Goal: Check status: Check status

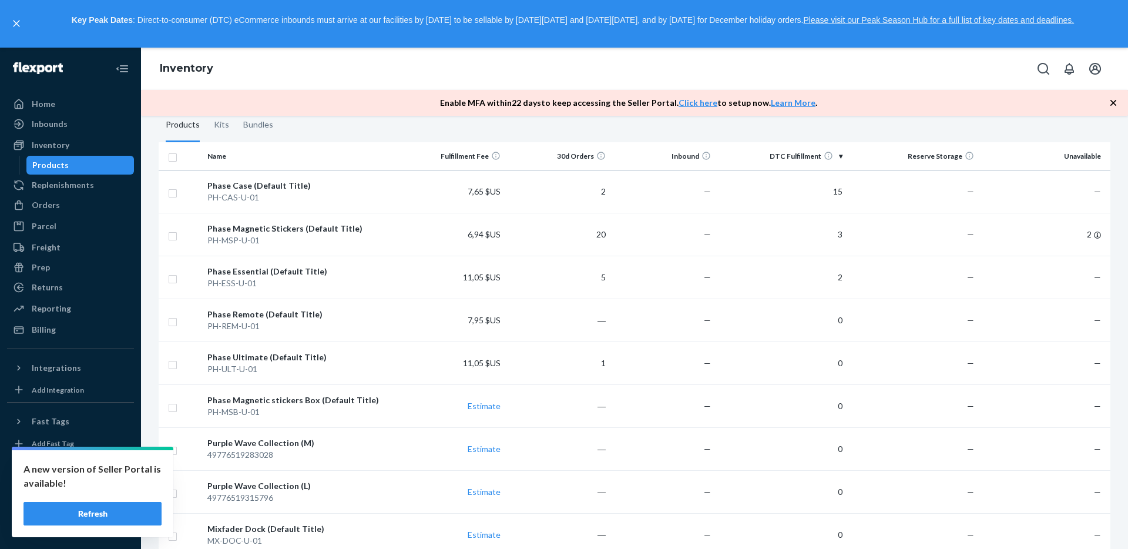
scroll to position [116, 0]
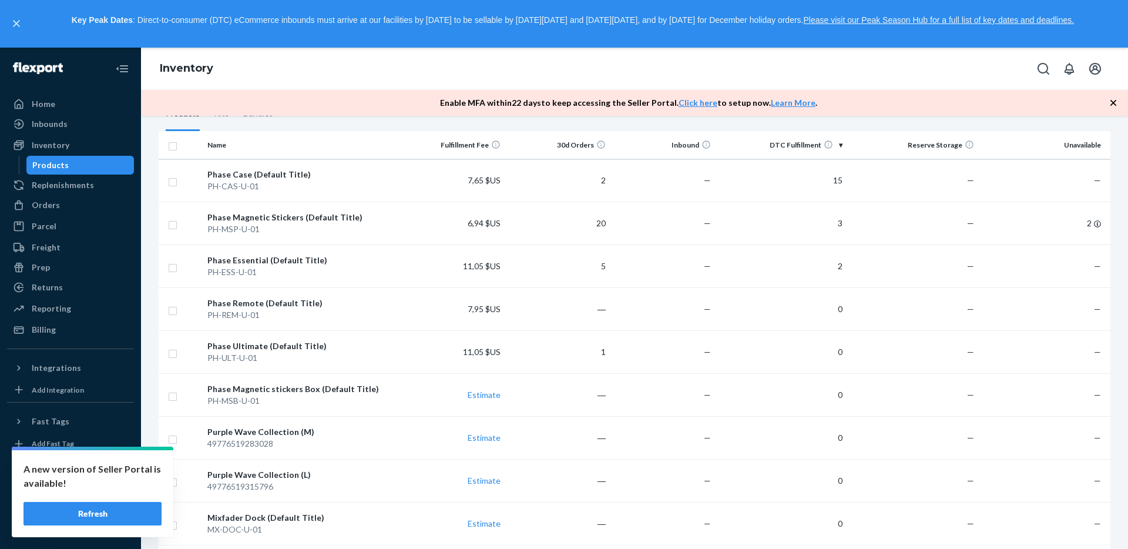
click at [544, 261] on td "5" at bounding box center [557, 266] width 105 height 43
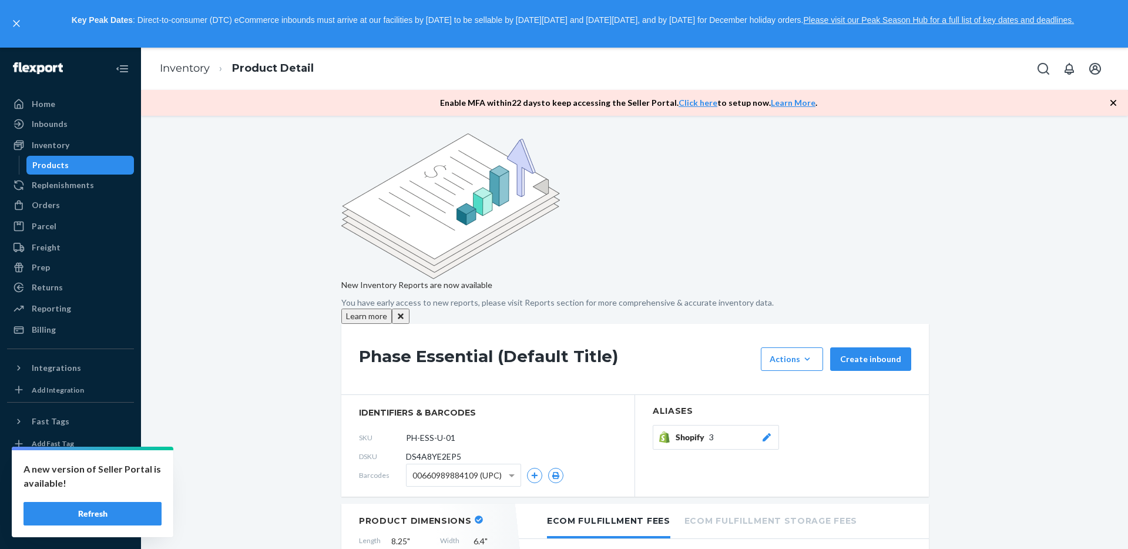
click at [115, 517] on button "Refresh" at bounding box center [92, 513] width 138 height 23
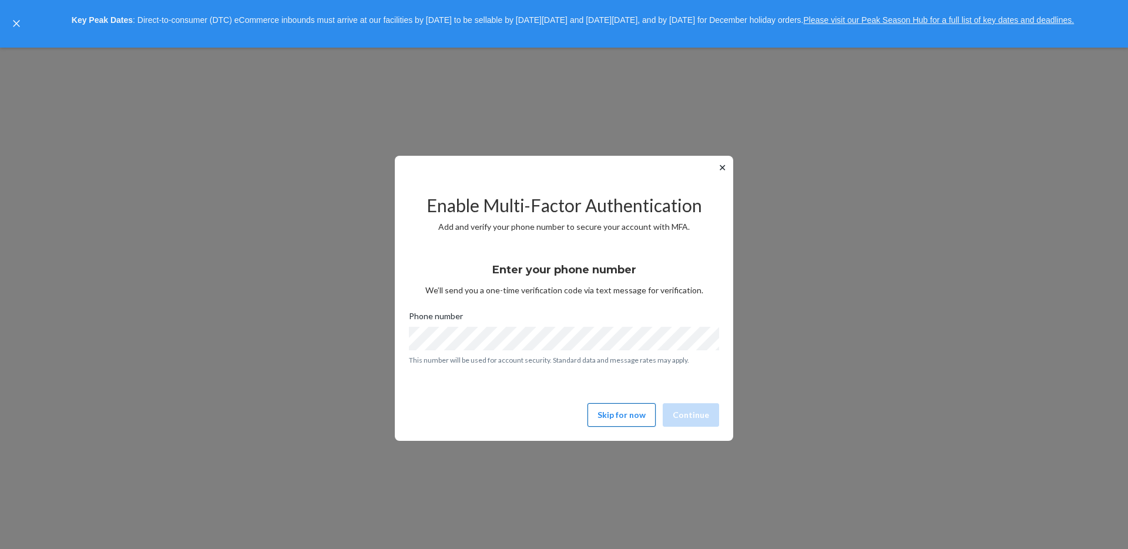
click at [622, 410] on button "Skip for now" at bounding box center [621, 414] width 68 height 23
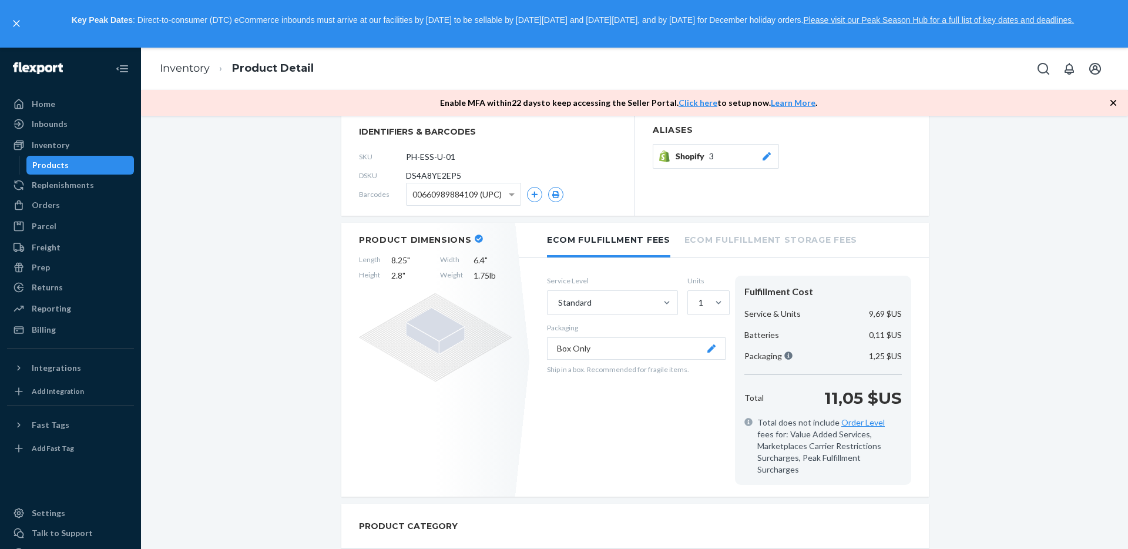
scroll to position [328, 0]
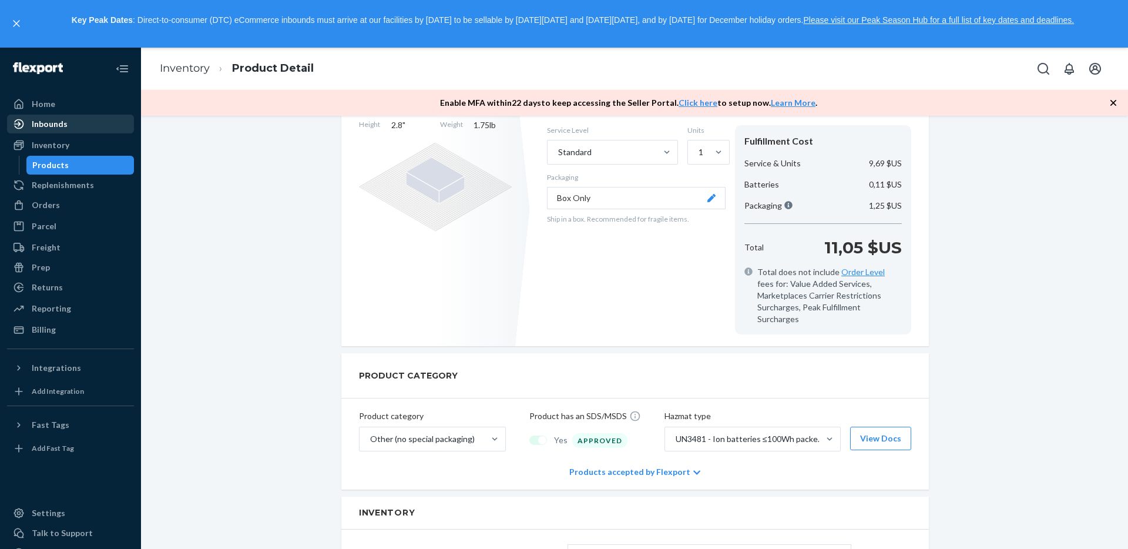
click at [66, 121] on div "Inbounds" at bounding box center [70, 124] width 125 height 16
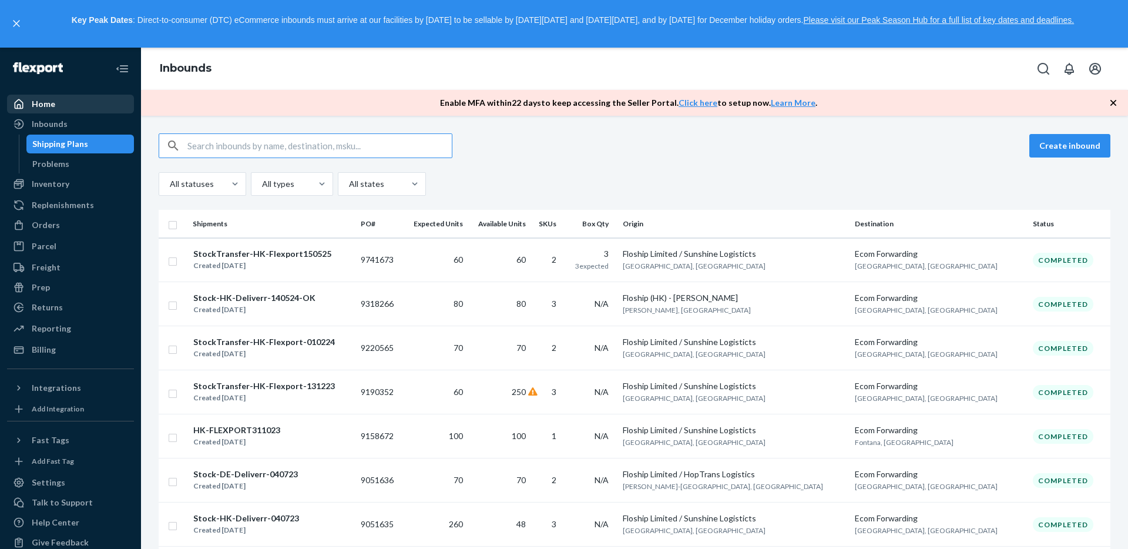
click at [46, 99] on div "Home" at bounding box center [43, 104] width 23 height 12
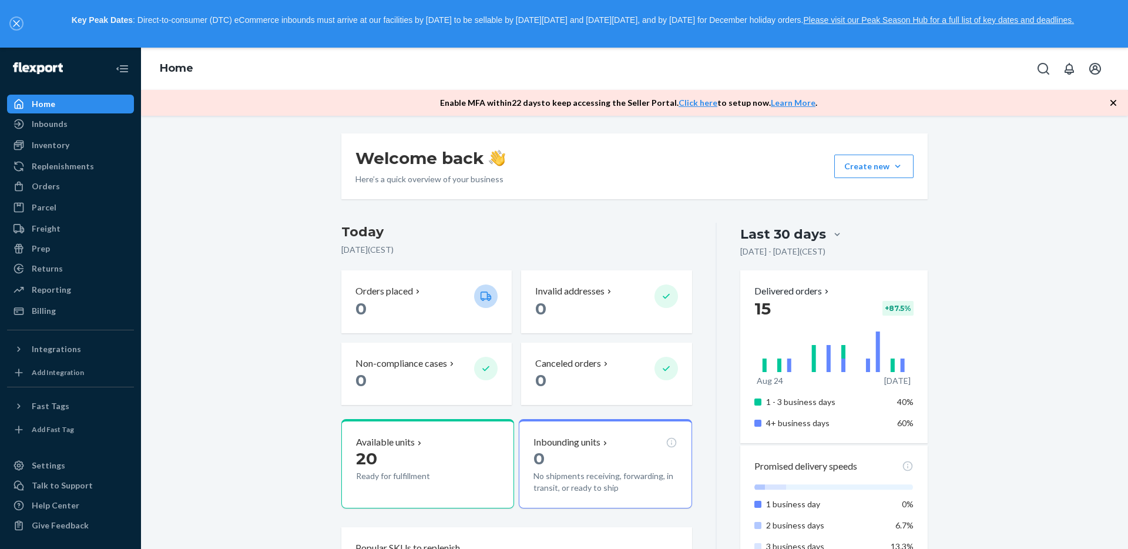
click at [14, 23] on icon "close," at bounding box center [16, 23] width 7 height 7
